Goal: Task Accomplishment & Management: Use online tool/utility

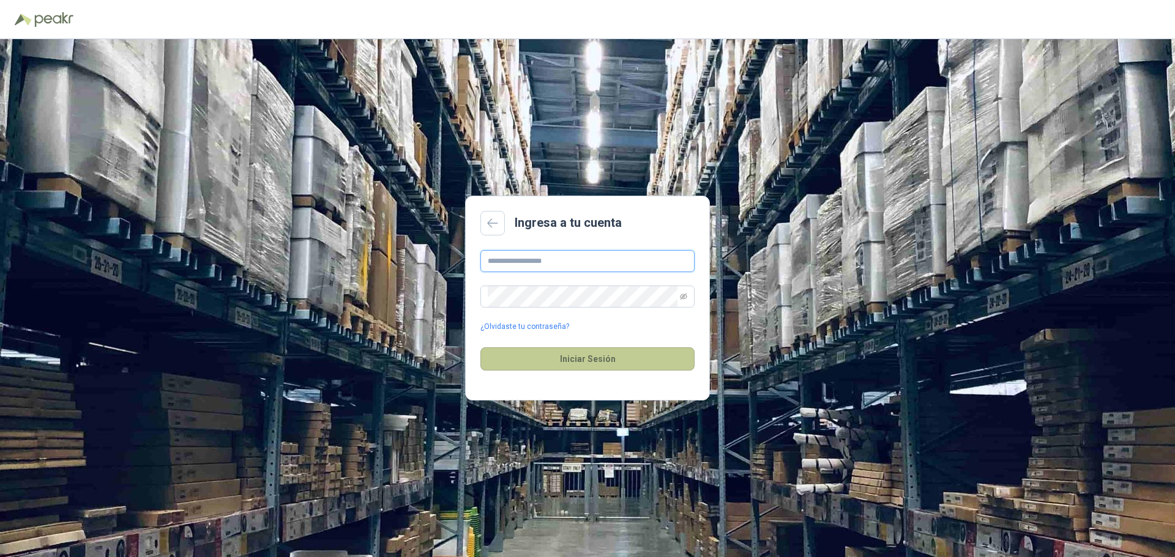
type input "**********"
click at [569, 359] on button "Iniciar Sesión" at bounding box center [587, 359] width 214 height 23
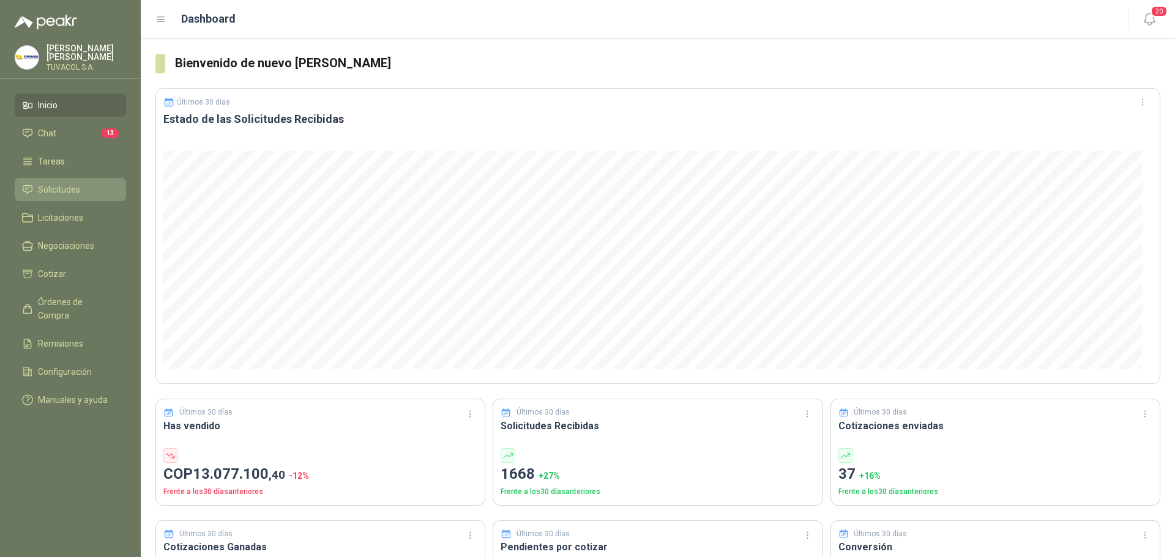
click at [59, 195] on span "Solicitudes" at bounding box center [59, 189] width 42 height 13
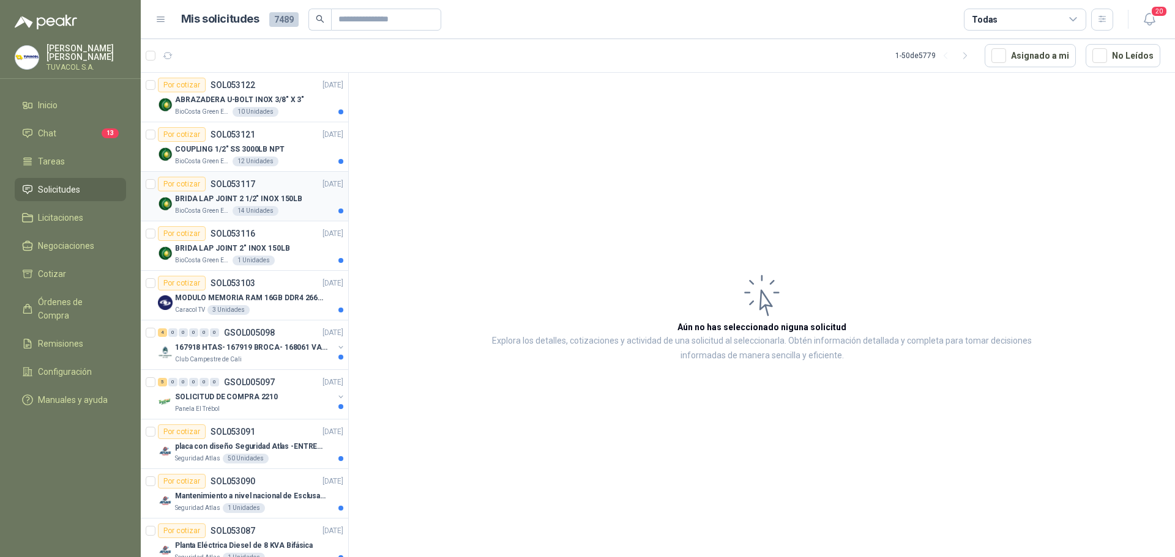
click at [261, 182] on div "Por cotizar SOL053117 [DATE]" at bounding box center [250, 184] width 185 height 15
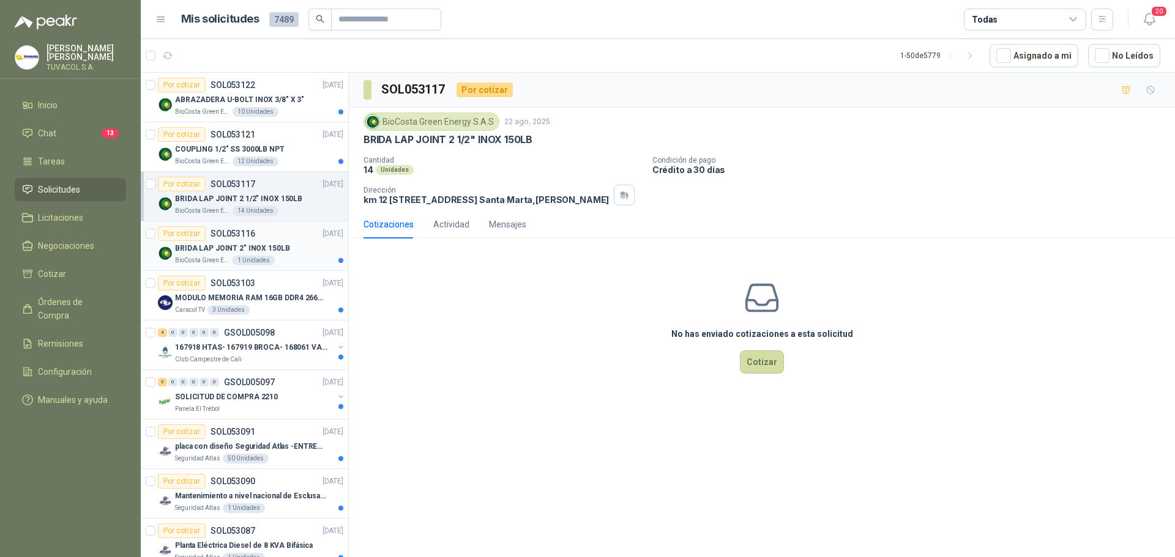
click at [254, 237] on div "Por cotizar SOL053116 [DATE]" at bounding box center [250, 233] width 185 height 15
click at [259, 190] on div "Por cotizar SOL053117 [DATE]" at bounding box center [250, 184] width 185 height 15
click at [53, 278] on span "Cotizar" at bounding box center [52, 273] width 28 height 13
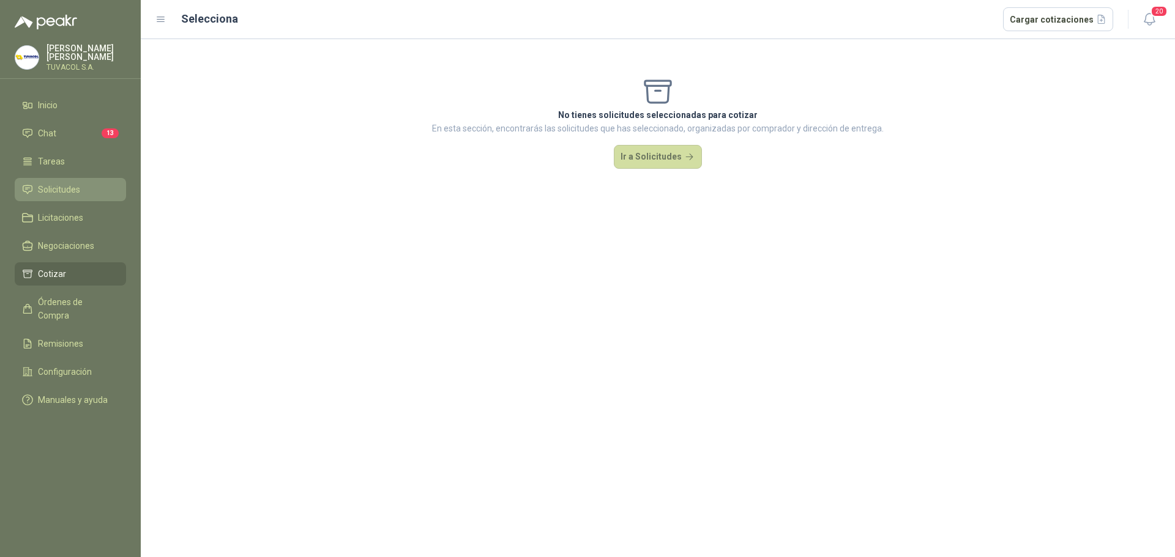
click at [53, 196] on span "Solicitudes" at bounding box center [59, 189] width 42 height 13
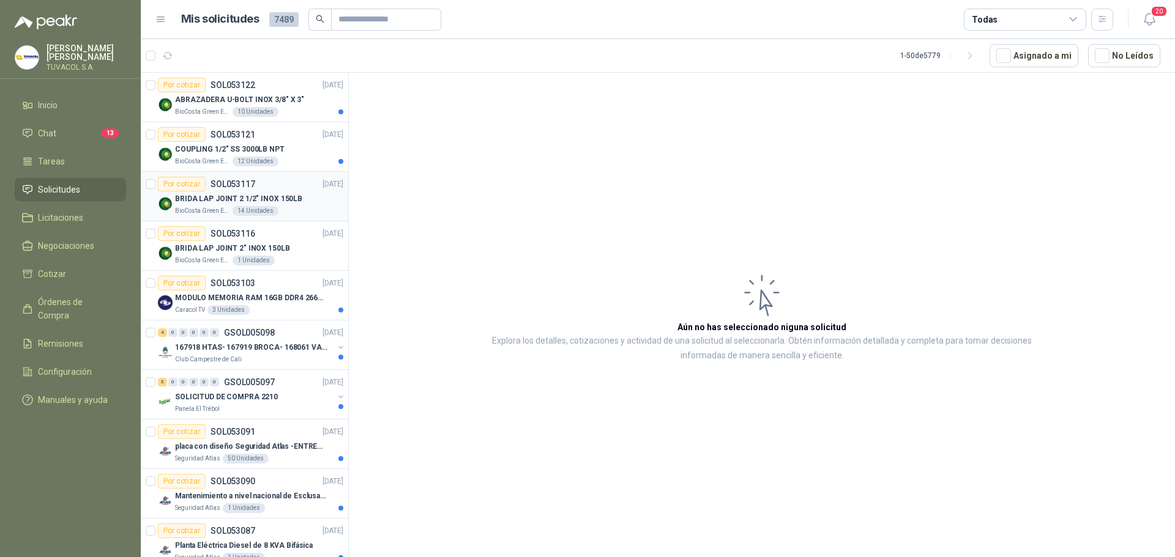
click at [162, 199] on img at bounding box center [165, 203] width 15 height 15
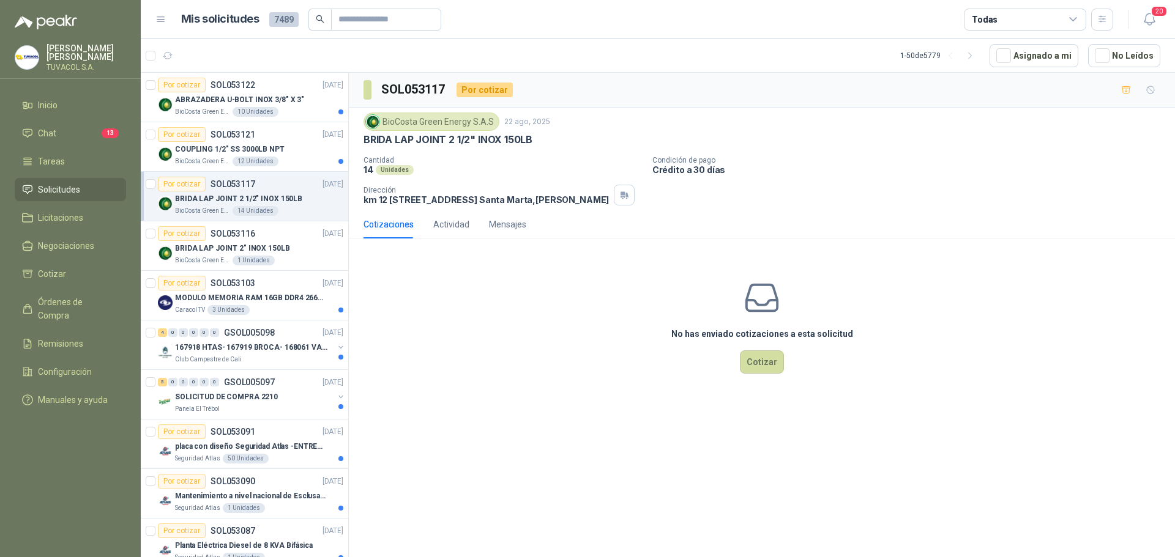
click at [162, 199] on img at bounding box center [165, 203] width 15 height 15
click at [262, 199] on p "BRIDA LAP JOINT 2 1/2" INOX 150LB" at bounding box center [238, 199] width 127 height 12
click at [275, 239] on div "Por cotizar SOL053116 [DATE]" at bounding box center [250, 233] width 185 height 15
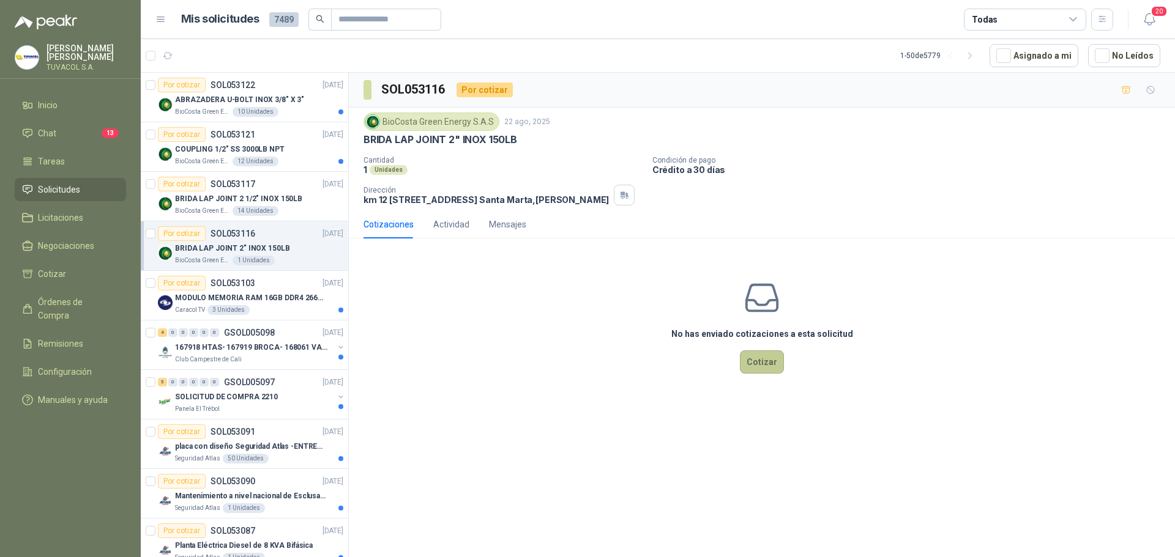
click at [764, 370] on button "Cotizar" at bounding box center [762, 362] width 44 height 23
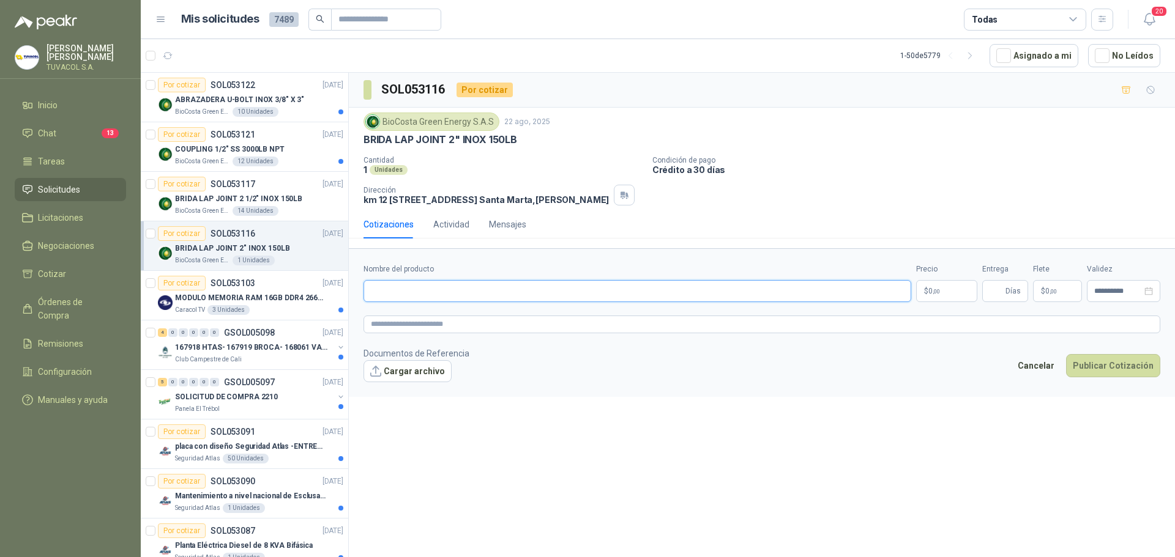
click at [442, 297] on input "Nombre del producto" at bounding box center [637, 291] width 548 height 22
type input "*"
type input "**********"
click at [947, 297] on body "[PERSON_NAME] TUVACOL S.A. Inicio Chat 13 Tareas Solicitudes Licitaciones Negoc…" at bounding box center [587, 278] width 1175 height 557
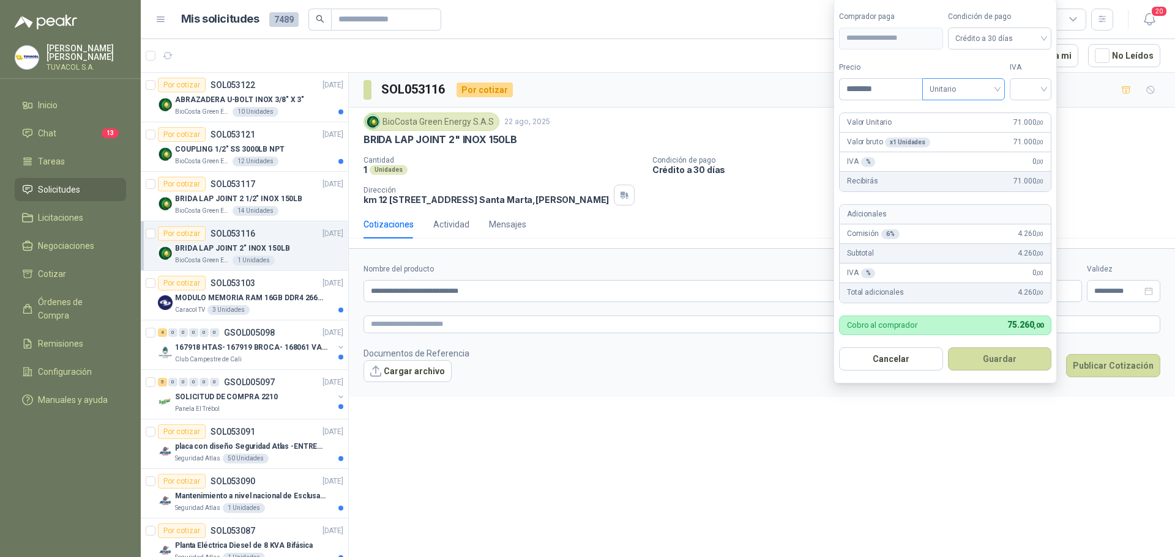
click at [1001, 91] on div "Unitario" at bounding box center [963, 89] width 83 height 22
type input "********"
click at [978, 116] on div "Unitario" at bounding box center [965, 114] width 63 height 13
click at [1043, 86] on input "search" at bounding box center [1030, 88] width 27 height 18
click at [1030, 109] on div "19%" at bounding box center [1033, 114] width 23 height 13
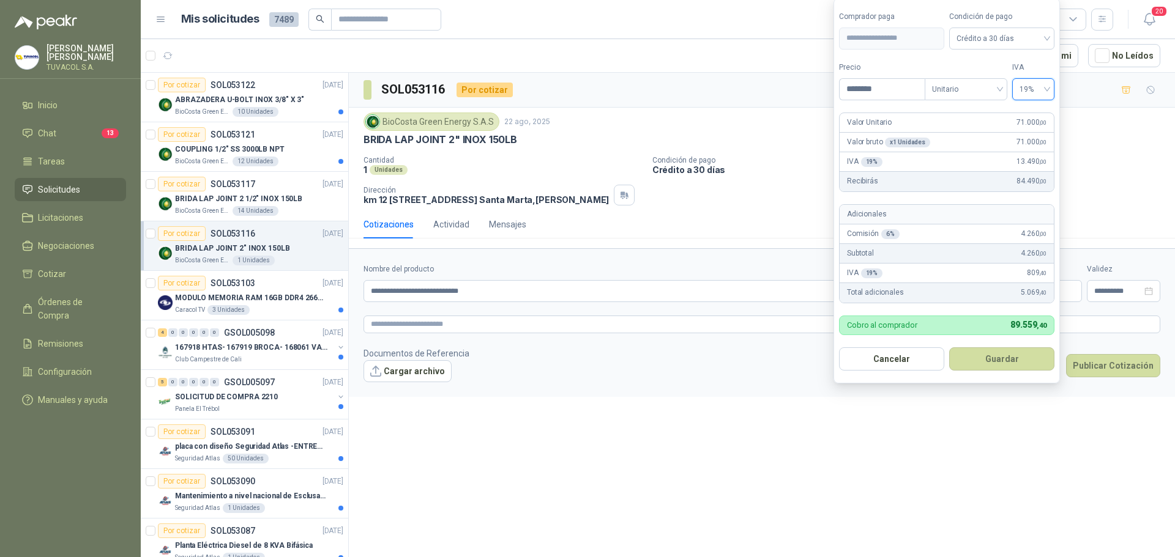
click at [992, 364] on button "Guardar" at bounding box center [1001, 359] width 105 height 23
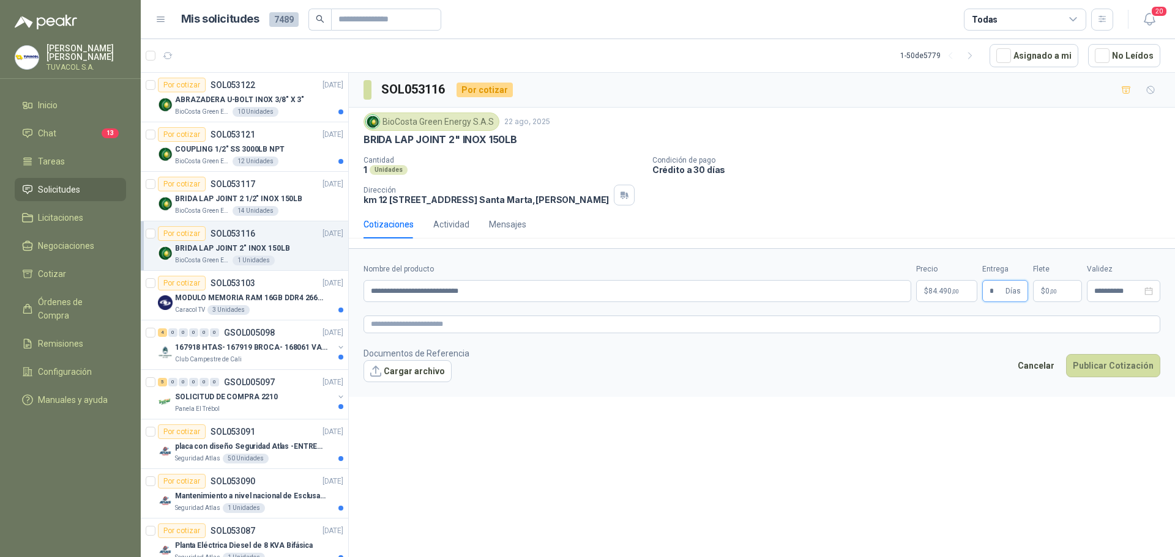
type input "*"
click at [623, 382] on footer "Documentos de Referencia Cargar archivo Cancelar Publicar Cotización" at bounding box center [761, 364] width 797 height 35
click at [1108, 374] on button "Publicar Cotización" at bounding box center [1113, 365] width 94 height 23
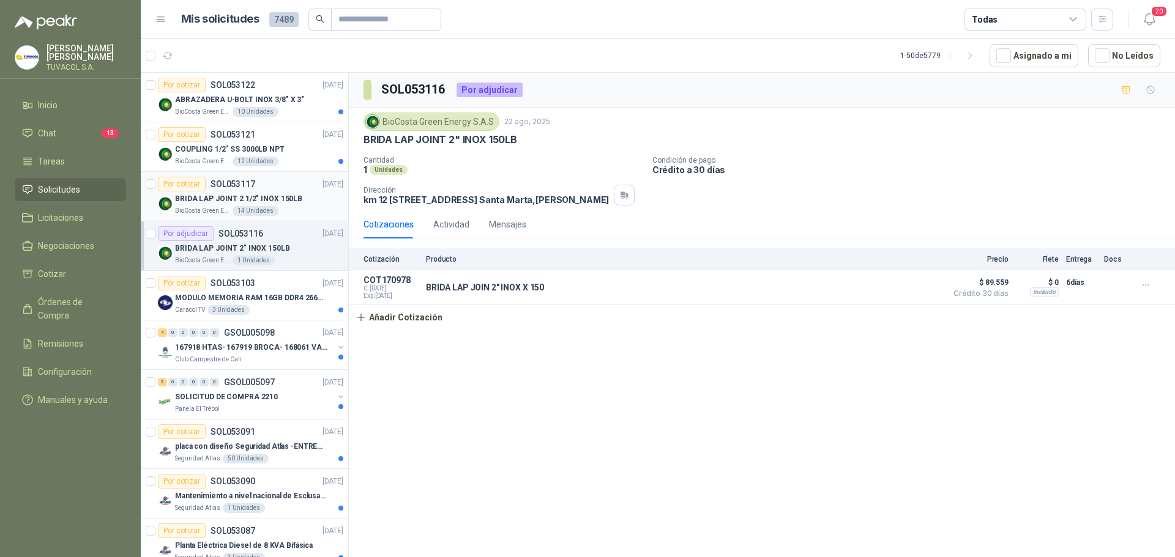
click at [186, 181] on div "Por cotizar" at bounding box center [182, 184] width 48 height 15
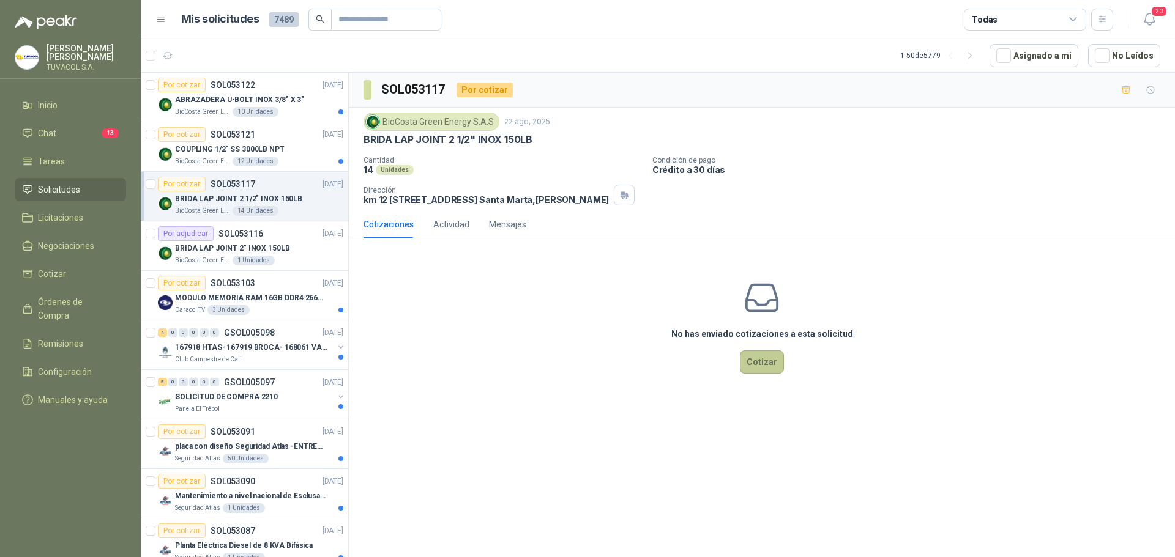
click at [767, 374] on button "Cotizar" at bounding box center [762, 362] width 44 height 23
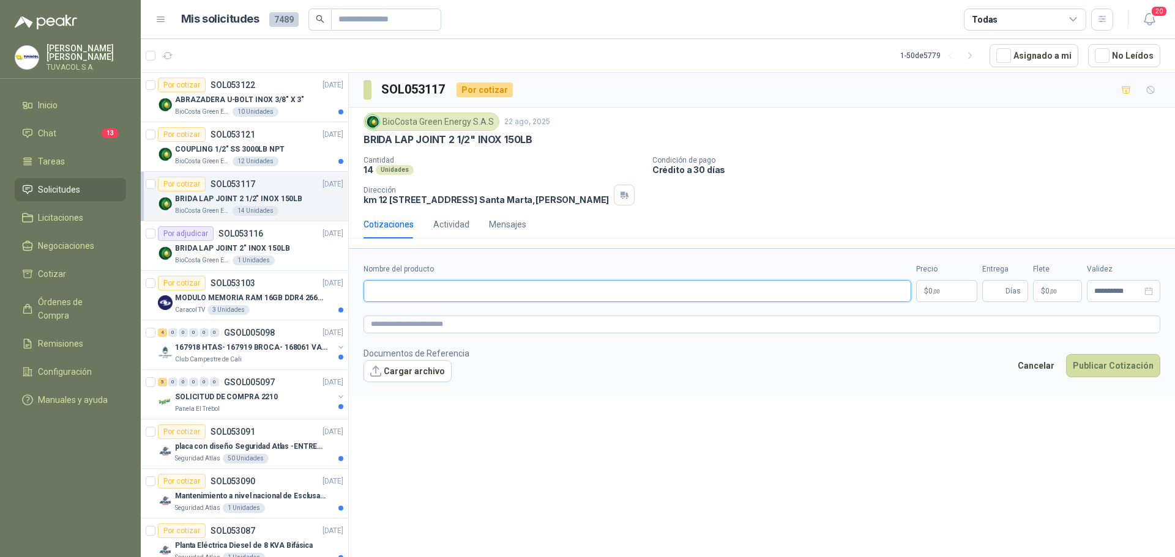
click at [453, 299] on input "Nombre del producto" at bounding box center [637, 291] width 548 height 22
type input "**********"
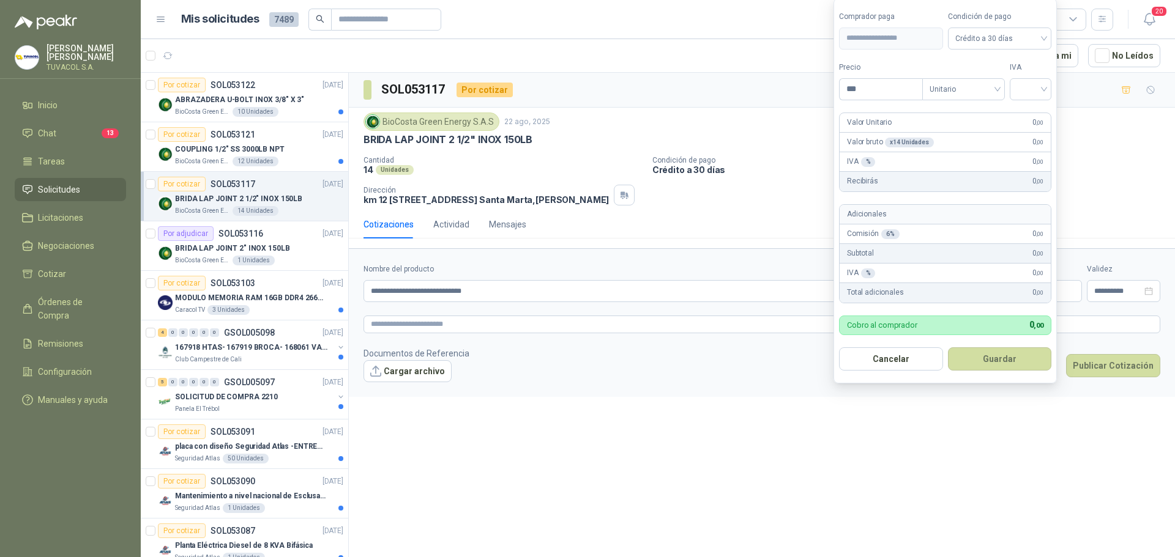
click at [947, 300] on body "[PERSON_NAME] TUVACOL S.A. Inicio Chat 13 Tareas Solicitudes Licitaciones Negoc…" at bounding box center [587, 278] width 1175 height 557
click at [882, 92] on input "***" at bounding box center [880, 89] width 83 height 21
click at [988, 87] on span "Unitario" at bounding box center [963, 89] width 68 height 18
type input "*********"
click at [958, 114] on div "Unitario" at bounding box center [965, 114] width 63 height 13
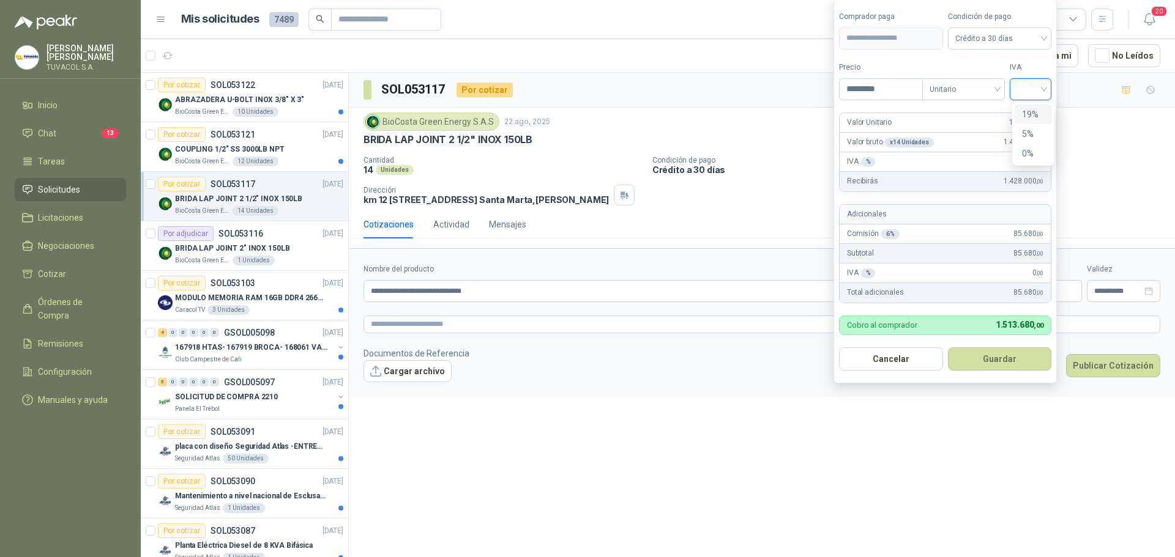
click at [1042, 89] on input "search" at bounding box center [1030, 88] width 27 height 18
click at [1025, 113] on div "19%" at bounding box center [1033, 114] width 23 height 13
click at [986, 359] on button "Guardar" at bounding box center [1001, 359] width 105 height 23
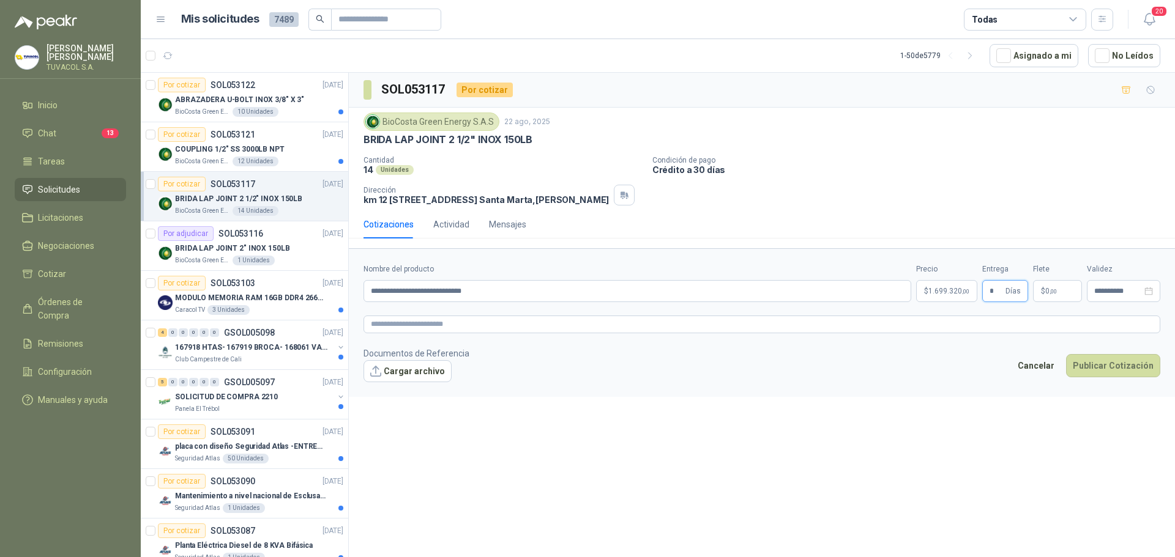
type input "*"
click at [980, 396] on form "**********" at bounding box center [762, 322] width 826 height 148
click at [1098, 374] on button "Publicar Cotización" at bounding box center [1113, 365] width 94 height 23
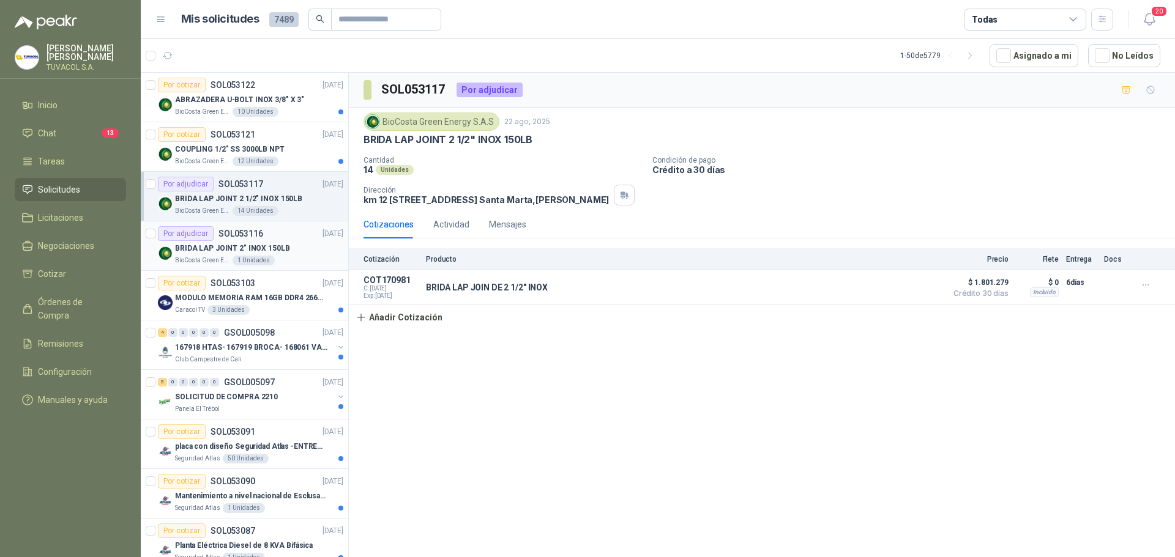
click at [242, 245] on p "BRIDA LAP JOINT 2" INOX 150LB" at bounding box center [232, 249] width 115 height 12
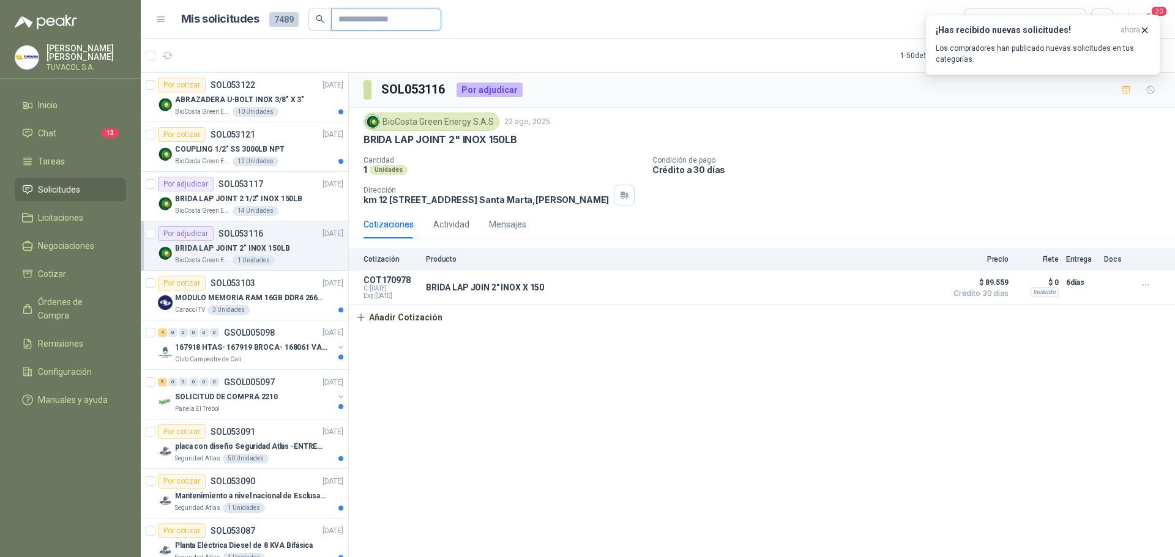
click at [357, 21] on input "text" at bounding box center [381, 19] width 86 height 21
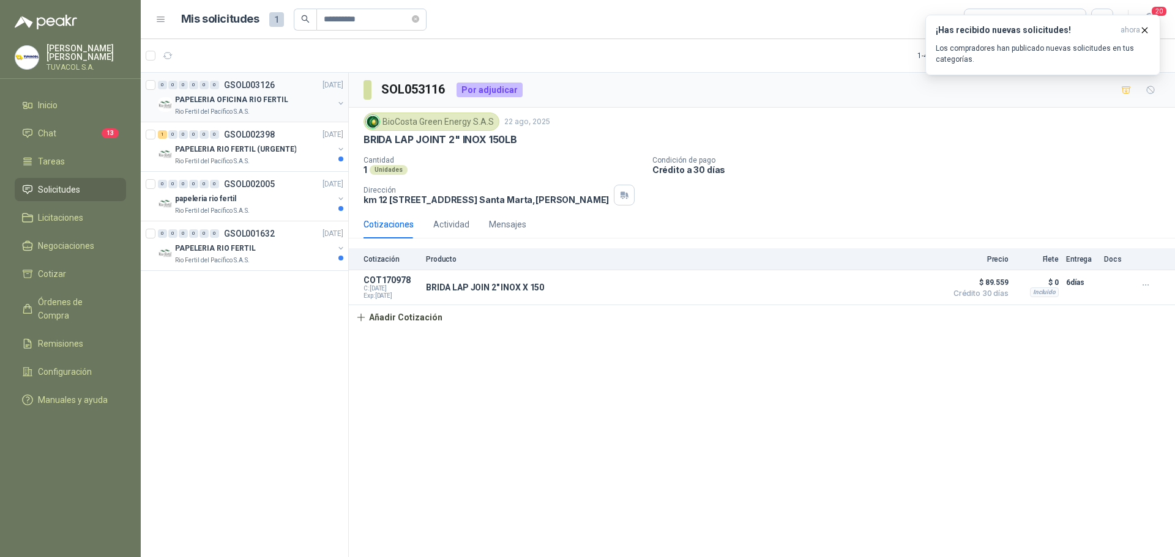
click at [261, 102] on p "PAPELERIA OFICINA RIO FERTIL" at bounding box center [231, 100] width 113 height 12
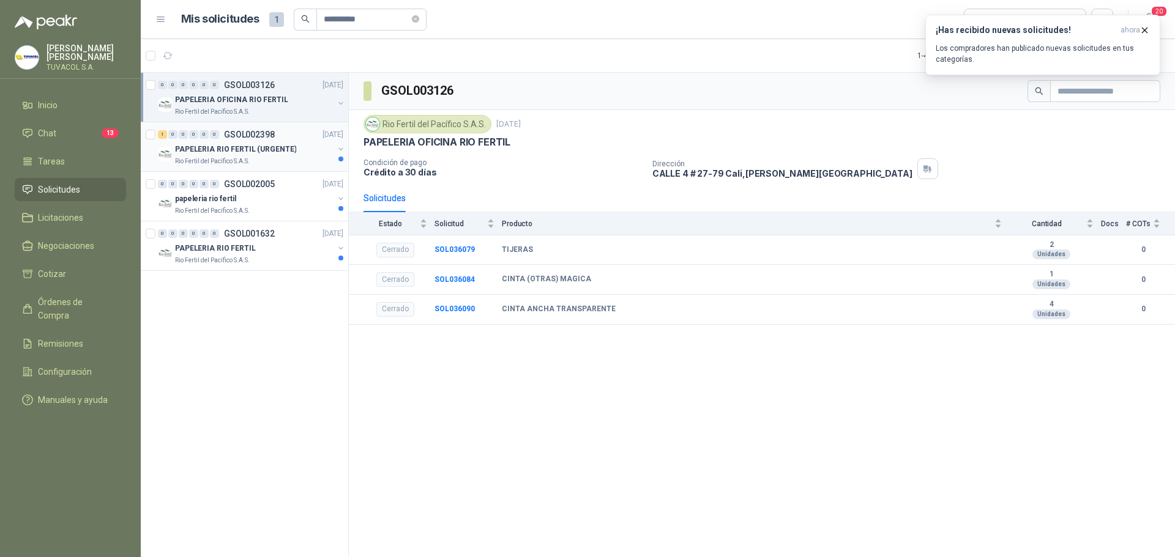
click at [261, 136] on p "GSOL002398" at bounding box center [249, 134] width 51 height 9
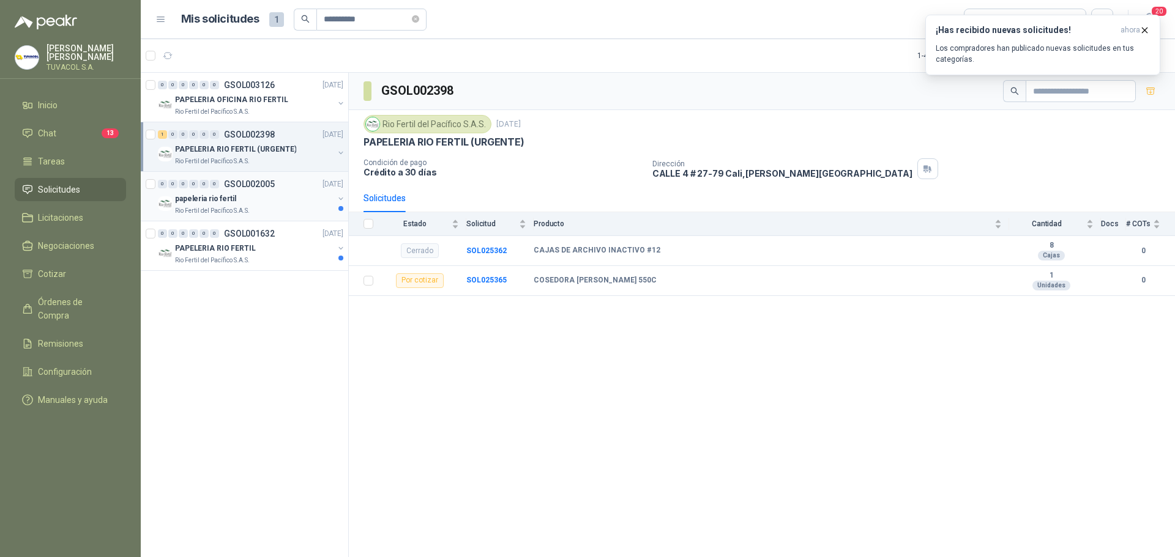
click at [259, 181] on p "GSOL002005" at bounding box center [249, 184] width 51 height 9
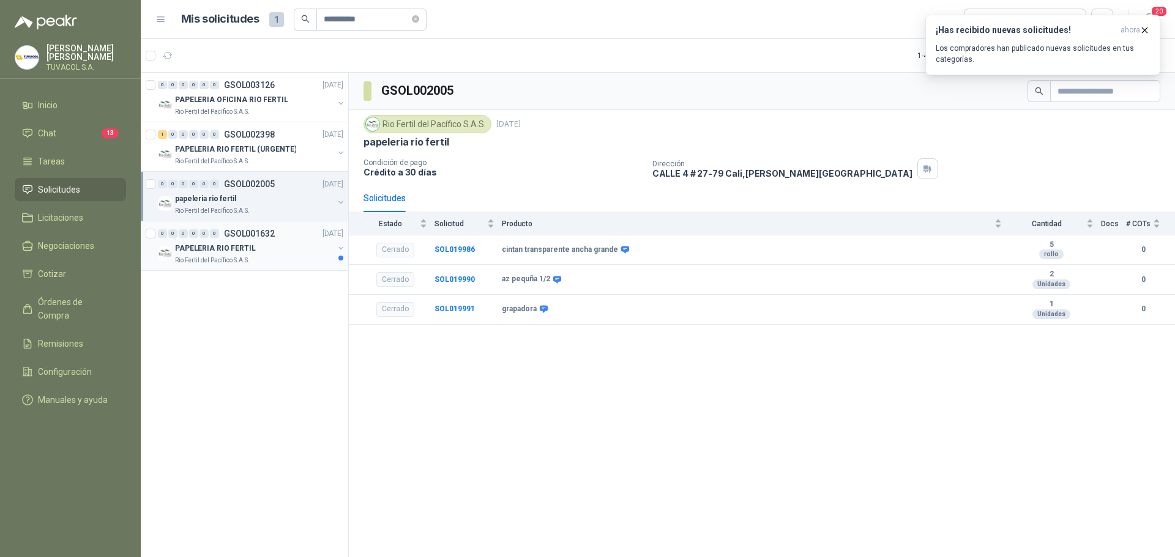
click at [257, 229] on p "GSOL001632" at bounding box center [249, 233] width 51 height 9
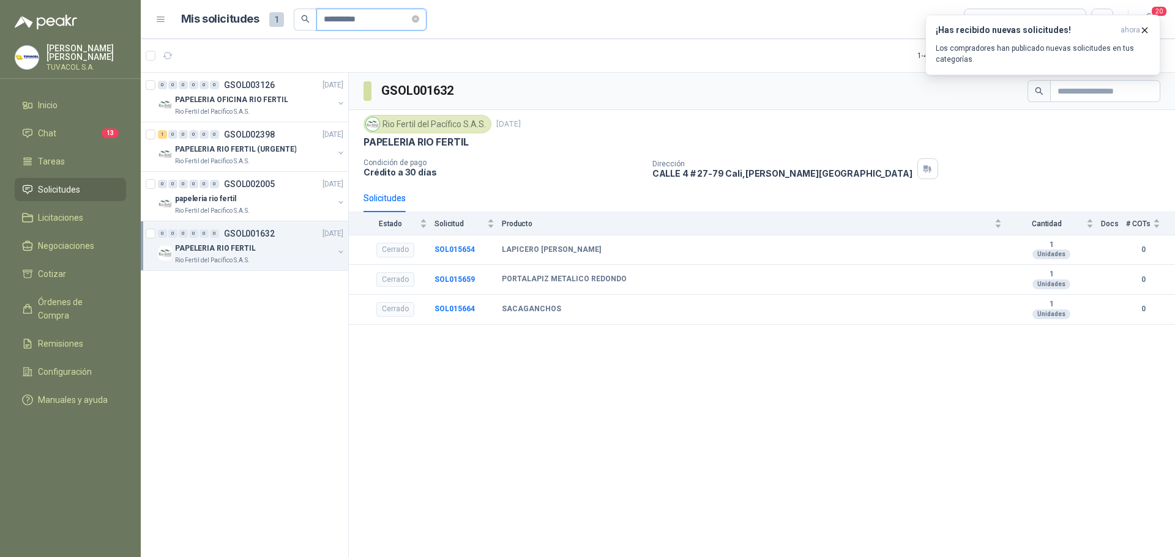
click at [354, 21] on input "**********" at bounding box center [367, 19] width 86 height 21
drag, startPoint x: 354, startPoint y: 21, endPoint x: 266, endPoint y: 16, distance: 87.6
click at [266, 16] on div "**********" at bounding box center [303, 20] width 245 height 22
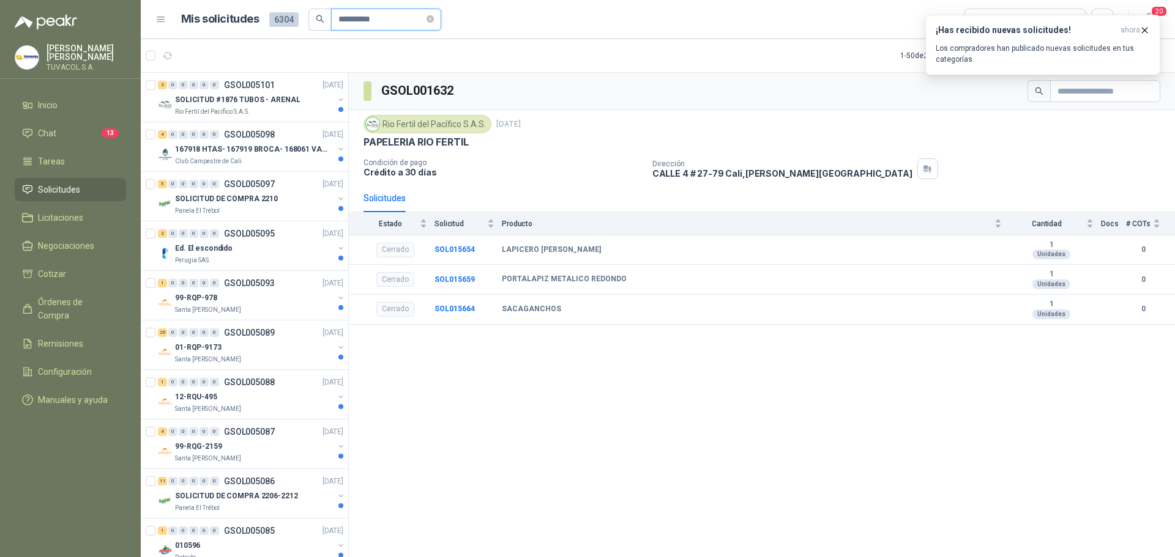
type input "**********"
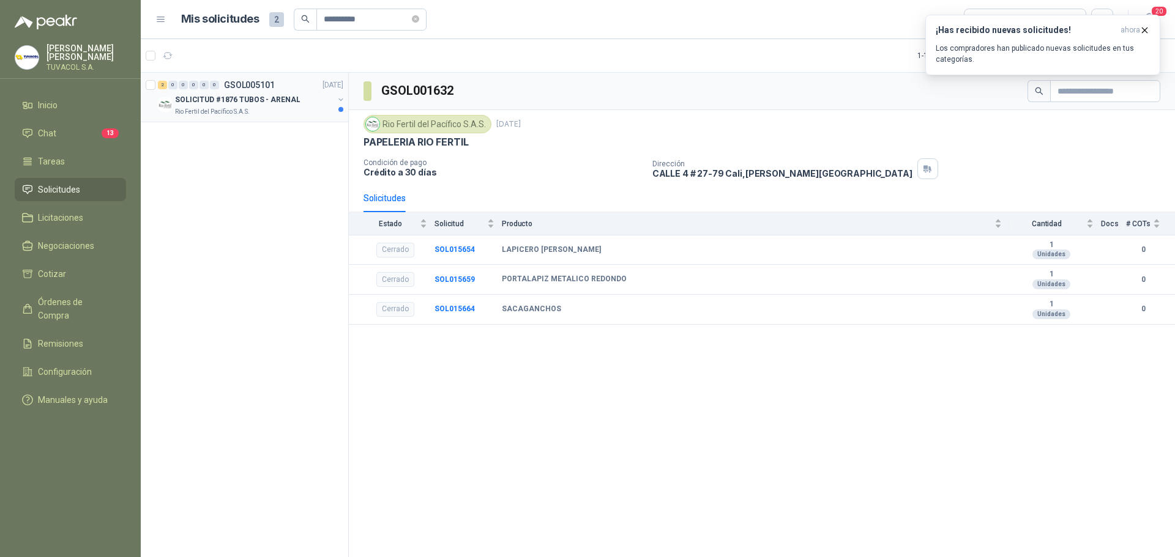
click at [274, 92] on div "2 0 0 0 0 0 GSOL005101 [DATE]" at bounding box center [252, 85] width 188 height 15
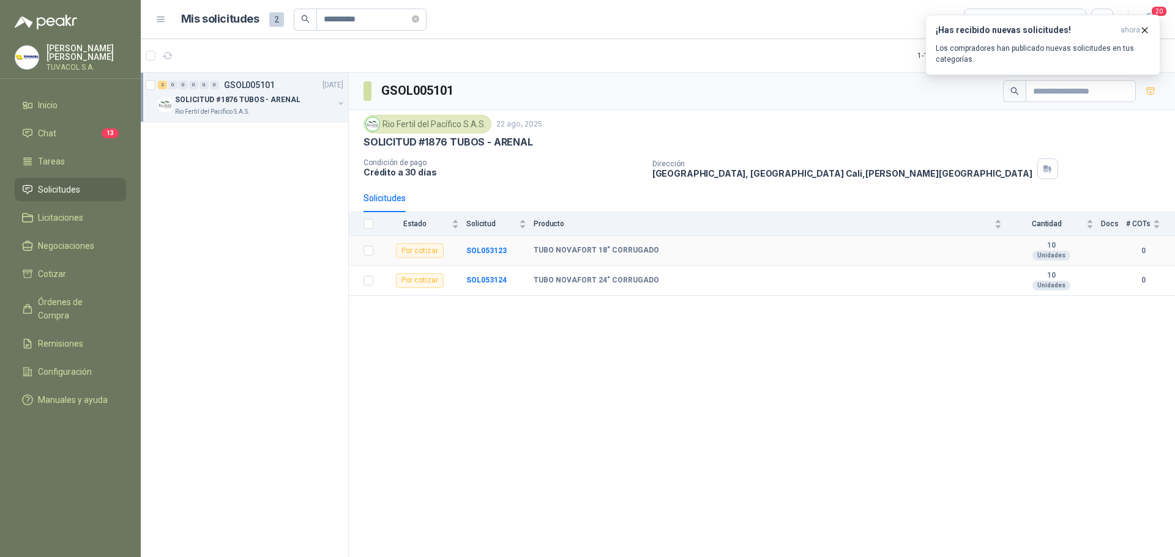
click at [970, 249] on div "TUBO NOVAFORT 18" CORRUGADO" at bounding box center [768, 251] width 468 height 10
drag, startPoint x: 507, startPoint y: 255, endPoint x: 491, endPoint y: 249, distance: 17.4
click at [507, 255] on td "SOL053123" at bounding box center [499, 251] width 67 height 30
click at [485, 248] on b "SOL053123" at bounding box center [486, 251] width 40 height 9
click at [480, 252] on b "SOL053123" at bounding box center [486, 251] width 40 height 9
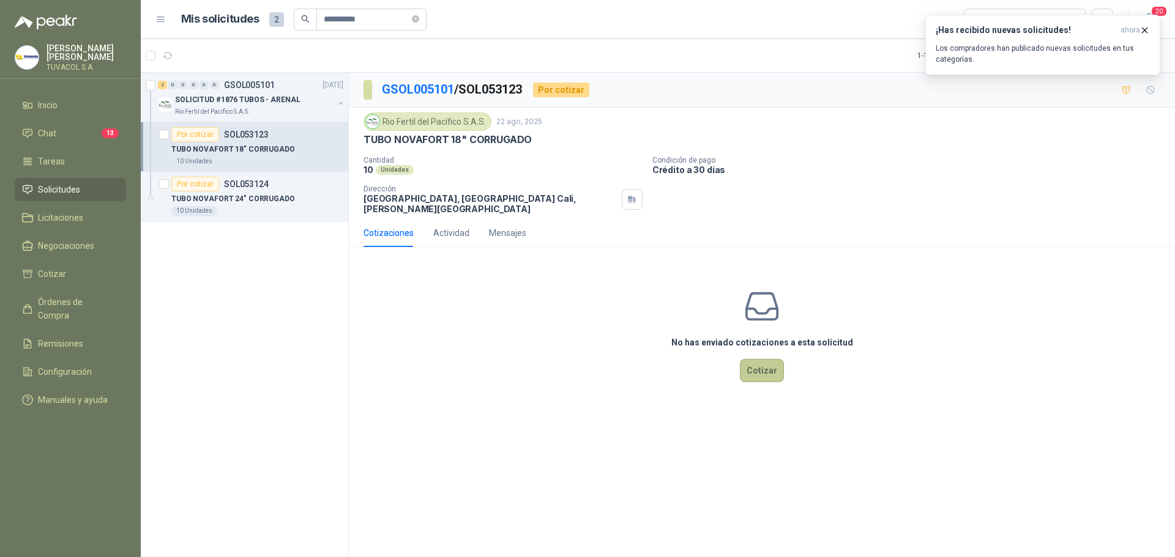
click at [768, 360] on button "Cotizar" at bounding box center [762, 370] width 44 height 23
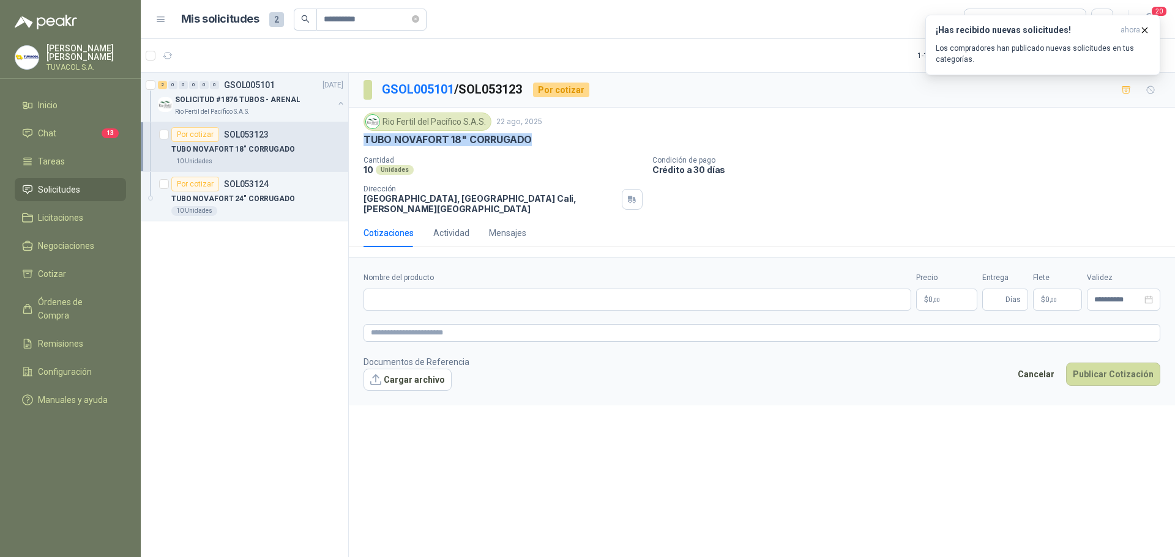
drag, startPoint x: 361, startPoint y: 138, endPoint x: 529, endPoint y: 140, distance: 168.3
click at [528, 140] on div "Rio Fertil [PERSON_NAME] S.A.S. [DATE] TUBO NOVAFORT 18" CORRUGADO Cantidad 10 …" at bounding box center [762, 163] width 826 height 111
click at [529, 140] on p "TUBO NOVAFORT 18" CORRUGADO" at bounding box center [447, 139] width 168 height 13
drag, startPoint x: 365, startPoint y: 140, endPoint x: 530, endPoint y: 144, distance: 165.3
click at [530, 141] on div "TUBO NOVAFORT 18" CORRUGADO" at bounding box center [761, 139] width 797 height 13
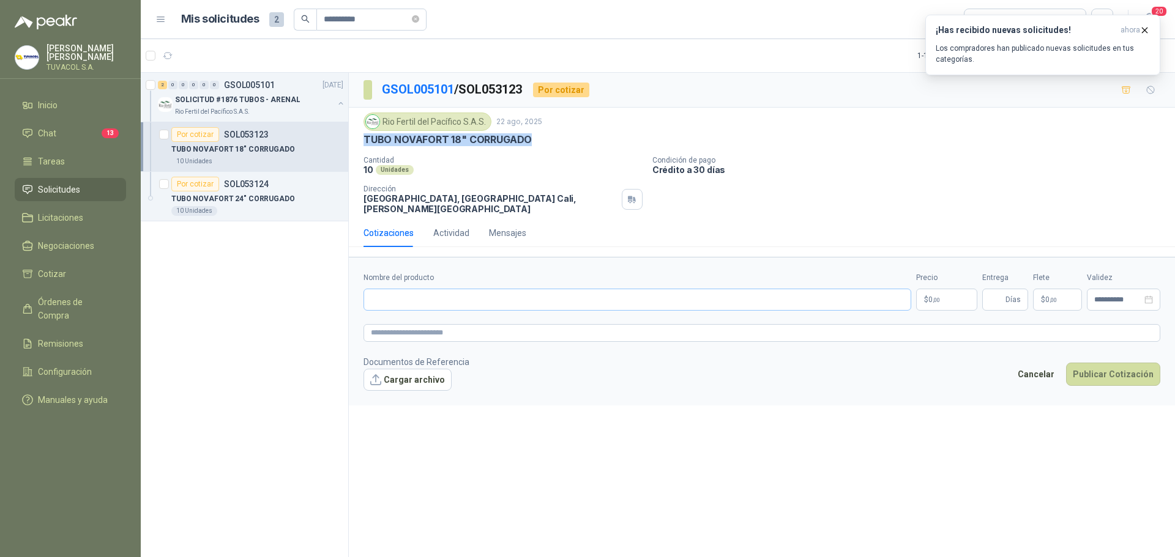
copy p "TUBO NOVAFORT 18" CORRUGADO"
click at [478, 289] on input "Nombre del producto" at bounding box center [637, 300] width 548 height 22
paste input "**********"
type input "**********"
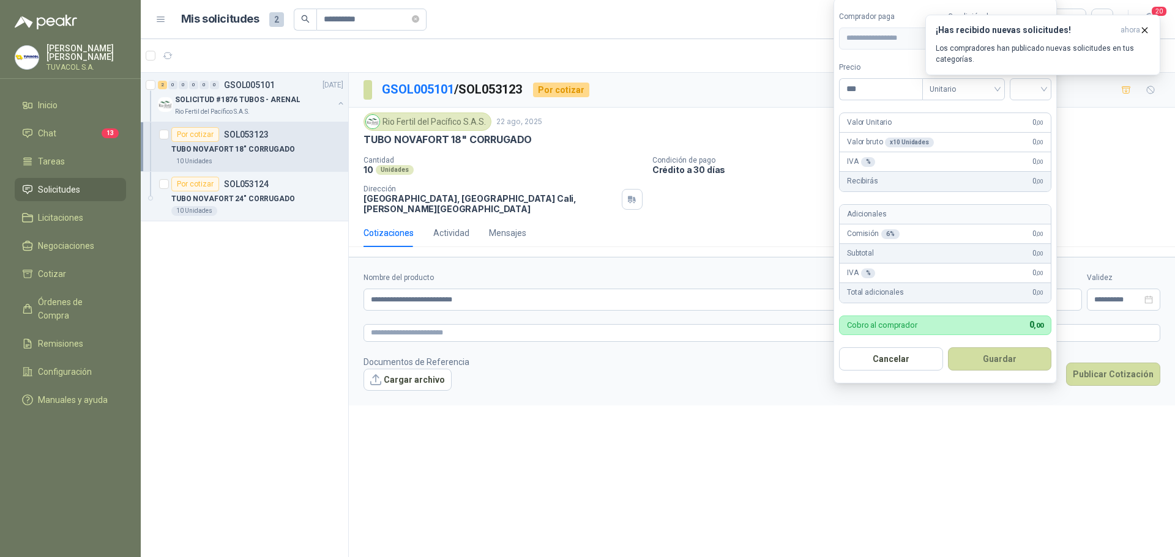
drag, startPoint x: 866, startPoint y: 89, endPoint x: 816, endPoint y: 89, distance: 50.8
click at [816, 89] on body "**********" at bounding box center [587, 278] width 1175 height 557
type input "**********"
click at [1033, 75] on div "¡Has recibido nuevas solicitudes! ahora Los compradores han publicado nuevas so…" at bounding box center [1042, 45] width 235 height 61
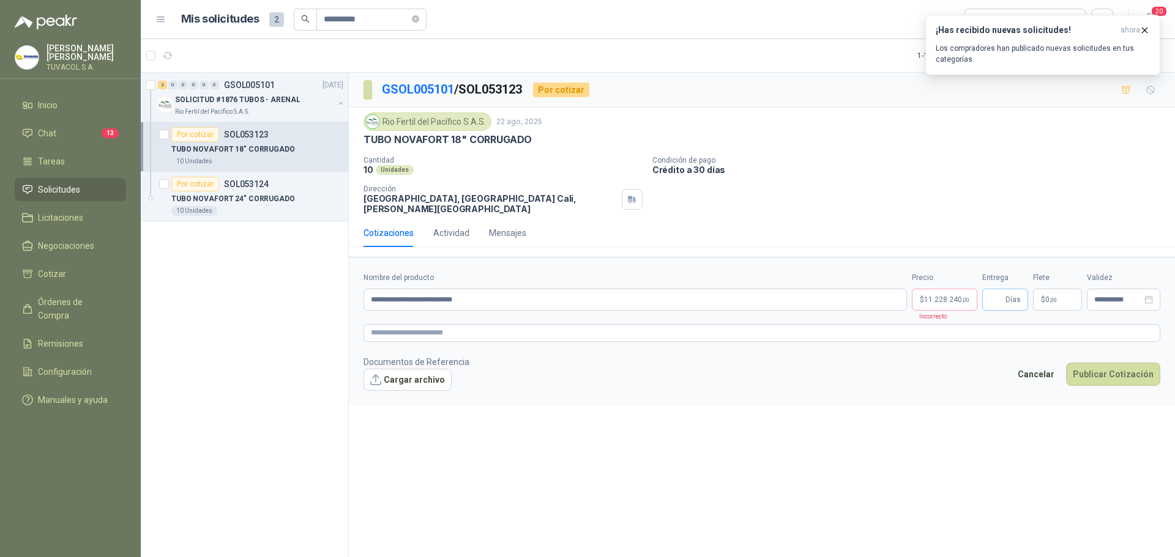
click at [1008, 289] on span "Días" at bounding box center [1012, 299] width 15 height 21
type input "*"
click at [946, 296] on span "11.228.240 ,00" at bounding box center [946, 299] width 45 height 7
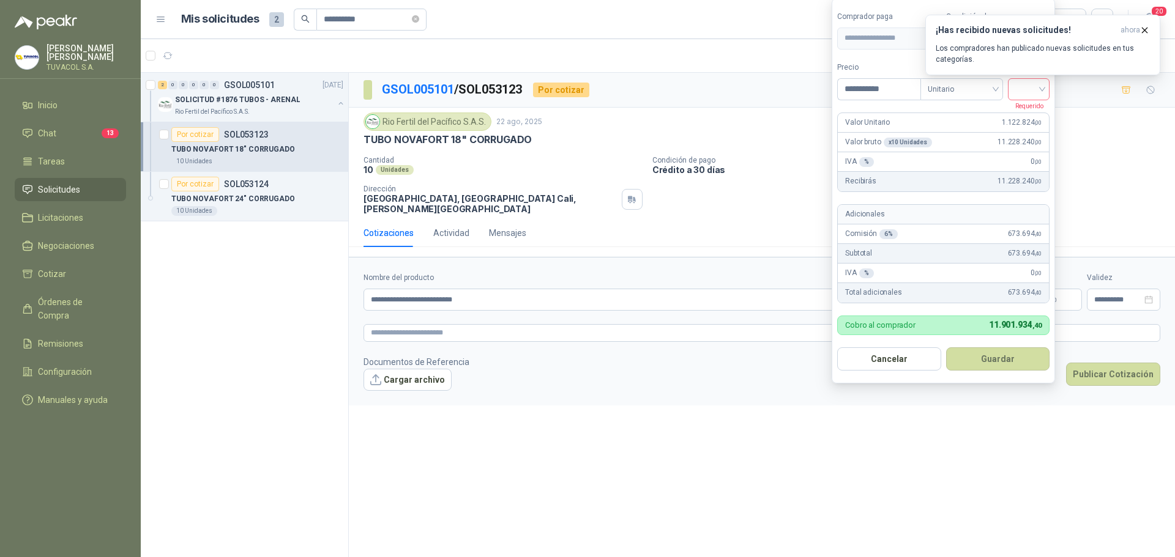
click at [1048, 87] on div at bounding box center [1029, 89] width 42 height 22
click at [1032, 111] on div "19%" at bounding box center [1031, 114] width 23 height 13
click at [1003, 359] on button "Guardar" at bounding box center [999, 359] width 105 height 23
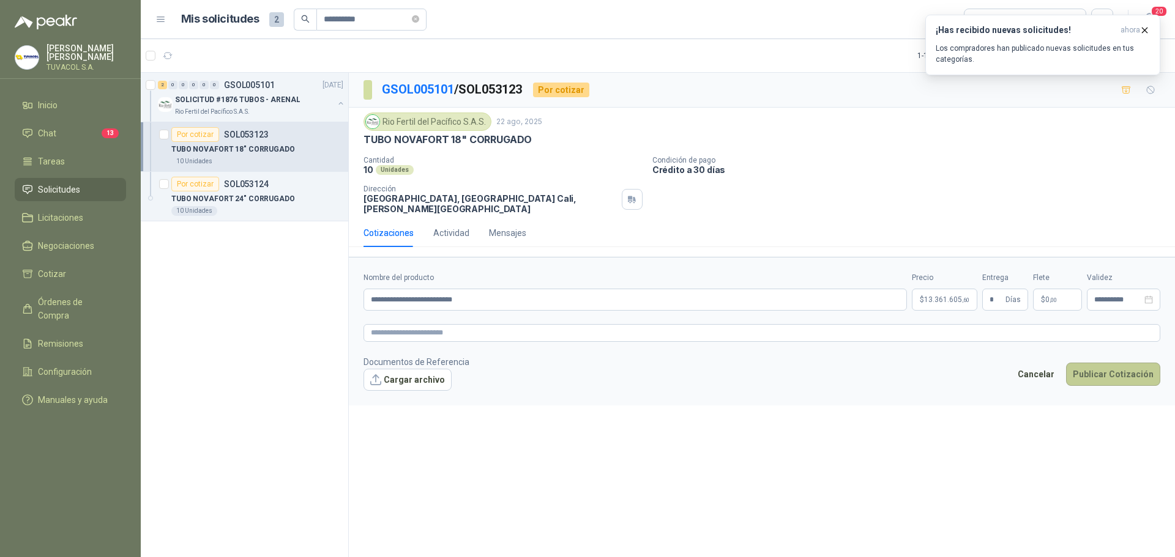
click at [1132, 363] on button "Publicar Cotización" at bounding box center [1113, 374] width 94 height 23
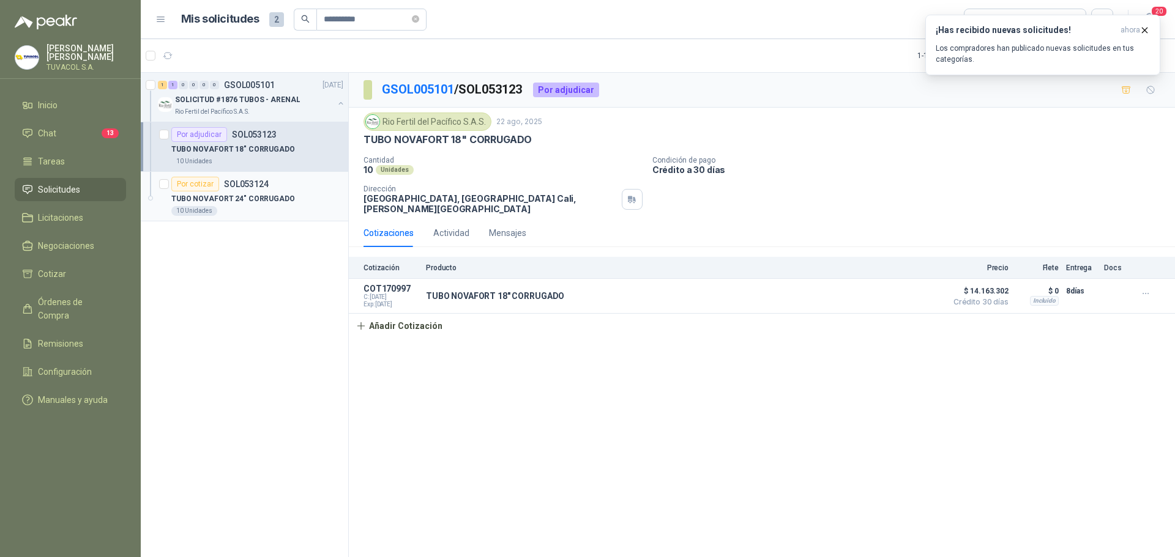
click at [269, 198] on p "TUBO NOVAFORT 24" CORRUGADO" at bounding box center [233, 199] width 124 height 12
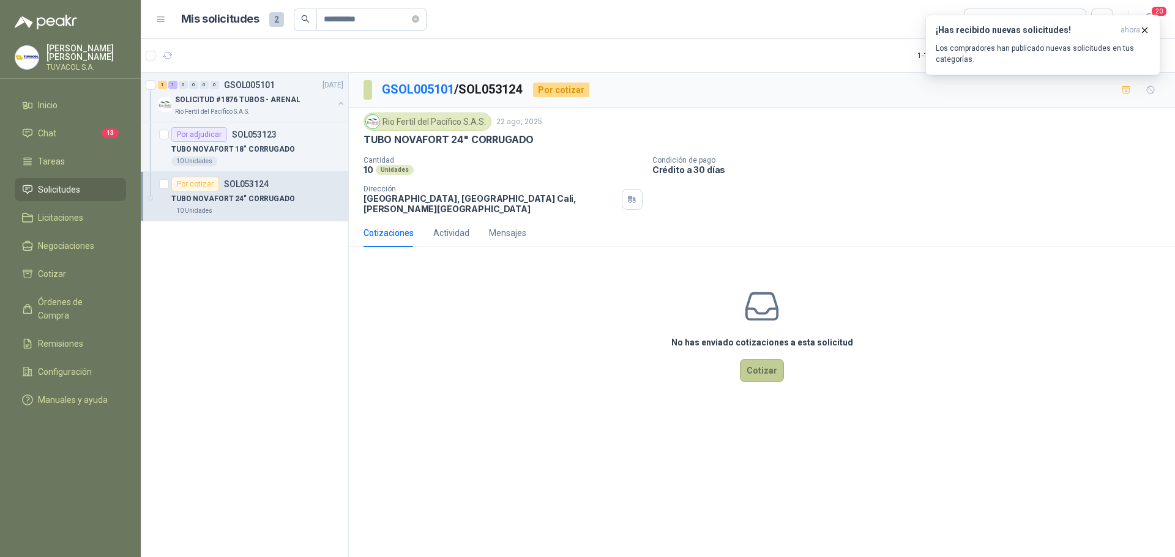
drag, startPoint x: 765, startPoint y: 354, endPoint x: 622, endPoint y: 244, distance: 180.3
click at [765, 359] on button "Cotizar" at bounding box center [762, 370] width 44 height 23
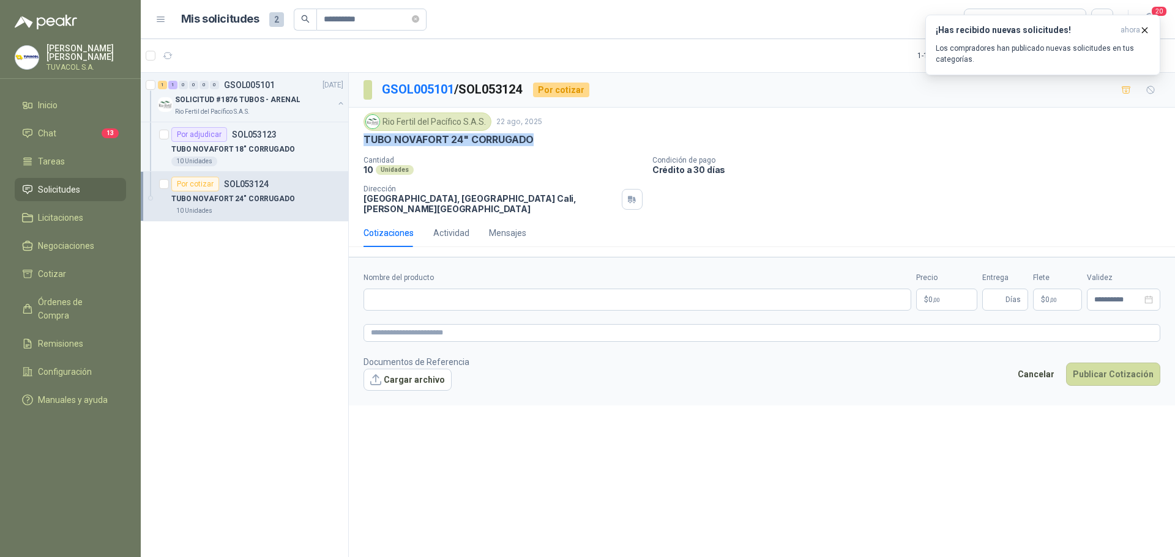
drag, startPoint x: 361, startPoint y: 137, endPoint x: 544, endPoint y: 144, distance: 183.1
click at [544, 144] on div "Rio Fertil [PERSON_NAME] S.A.S. [DATE] TUBO NOVAFORT 24" CORRUGADO Cantidad 10 …" at bounding box center [762, 163] width 826 height 111
copy p "TUBO NOVAFORT 24" CORRUGADO"
click at [459, 289] on input "Nombre del producto" at bounding box center [637, 300] width 548 height 22
paste input "**********"
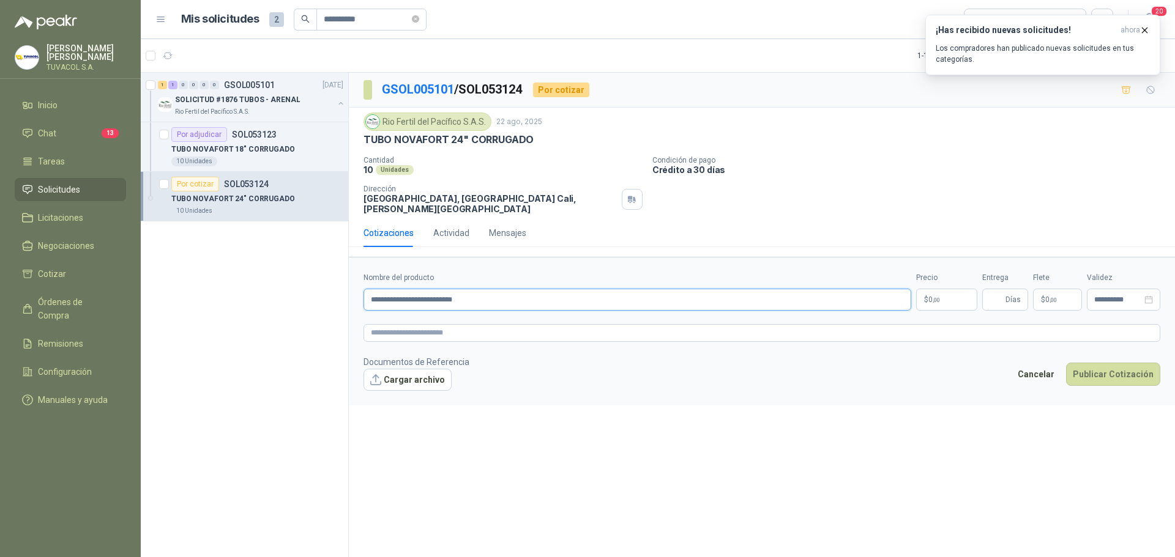
type input "**********"
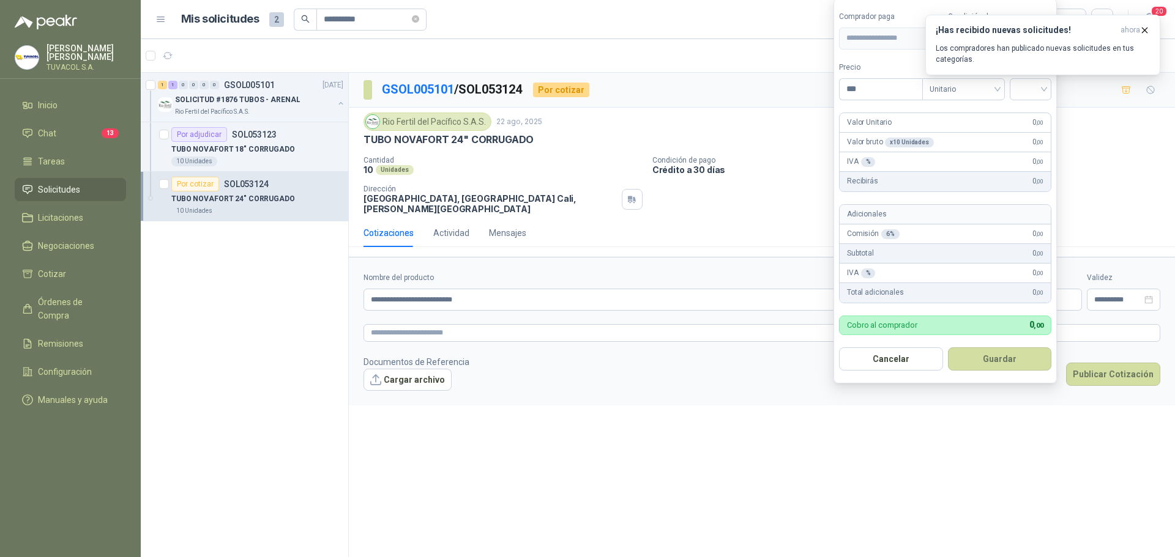
drag, startPoint x: 868, startPoint y: 89, endPoint x: 822, endPoint y: 87, distance: 45.9
click at [822, 87] on body "**********" at bounding box center [587, 278] width 1175 height 557
type input "**********"
click at [1042, 94] on input "search" at bounding box center [1028, 88] width 27 height 18
click at [1041, 110] on div "19%" at bounding box center [1031, 114] width 23 height 13
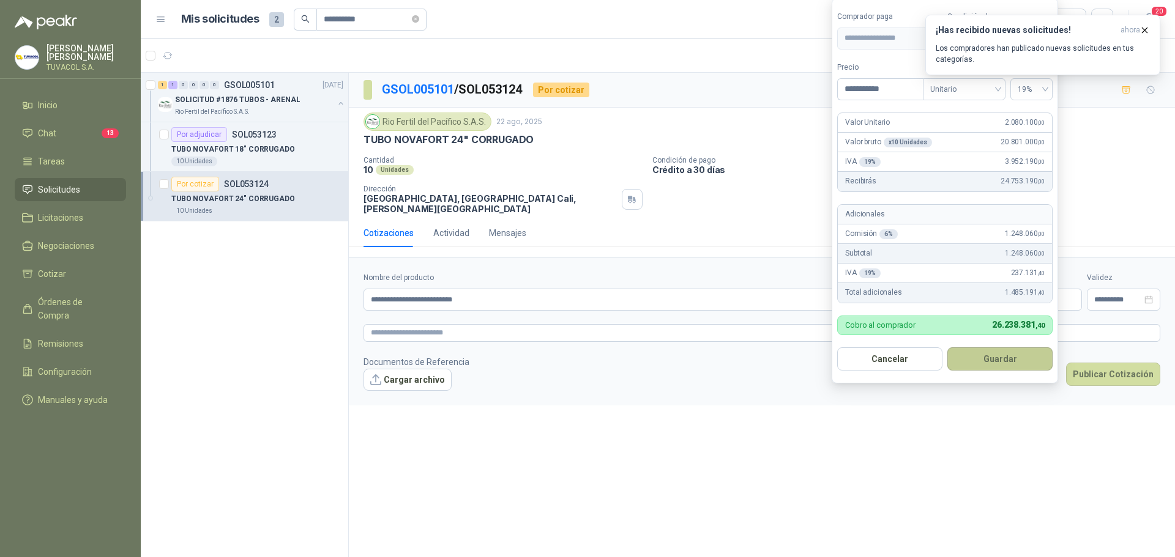
click at [1007, 356] on button "Guardar" at bounding box center [999, 359] width 105 height 23
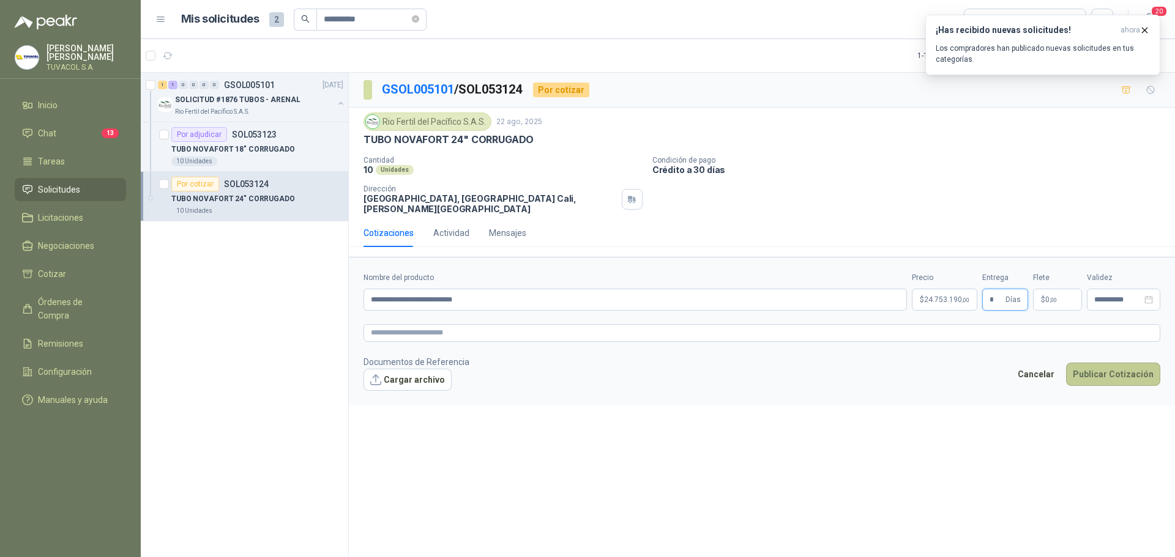
type input "*"
click at [1147, 370] on button "Publicar Cotización" at bounding box center [1113, 374] width 94 height 23
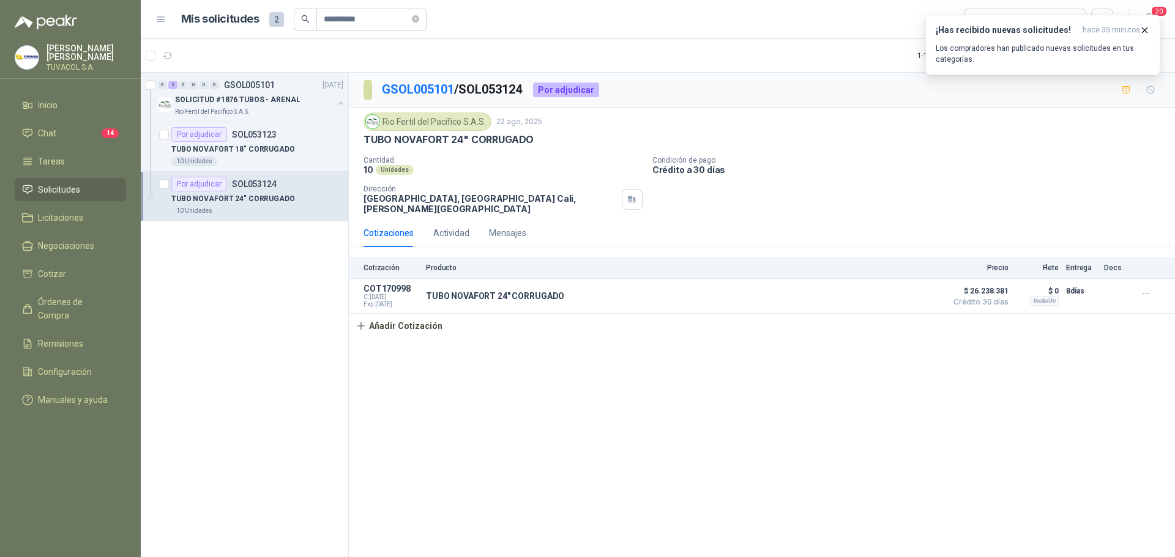
click at [65, 196] on span "Solicitudes" at bounding box center [59, 189] width 42 height 13
